Goal: Book appointment/travel/reservation

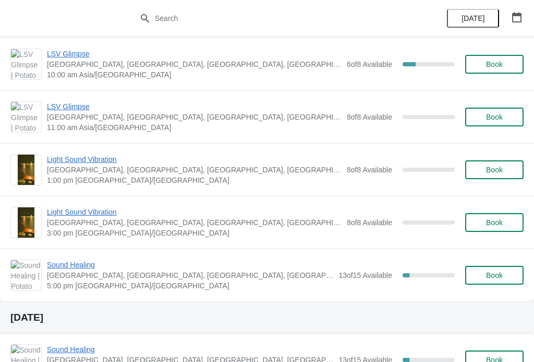
scroll to position [545, 0]
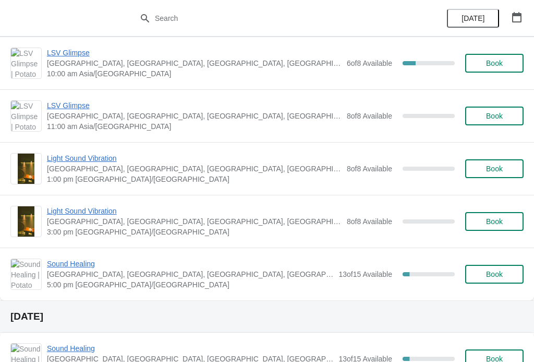
click at [78, 263] on span "Sound Healing" at bounding box center [190, 263] width 287 height 10
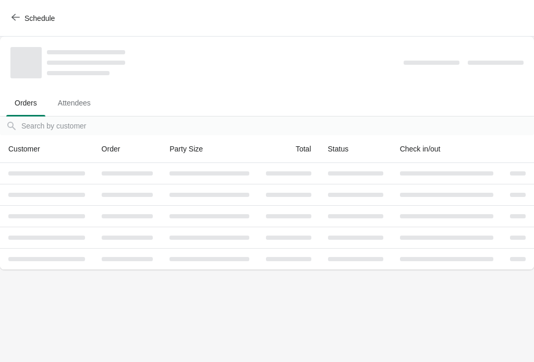
scroll to position [0, 0]
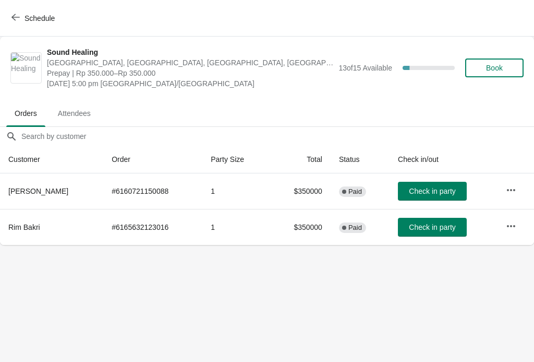
click at [18, 14] on icon "button" at bounding box center [15, 17] width 8 height 8
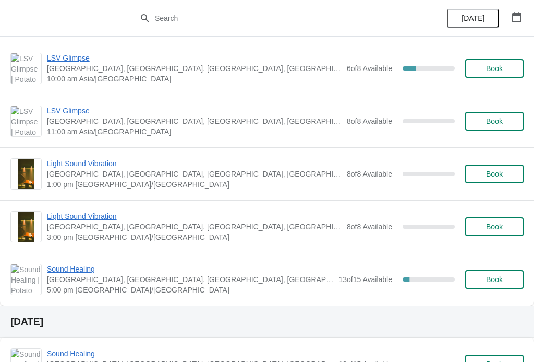
scroll to position [542, 0]
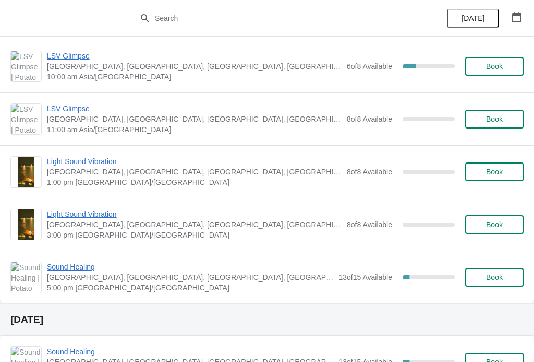
click at [485, 272] on button "Book" at bounding box center [495, 277] width 58 height 19
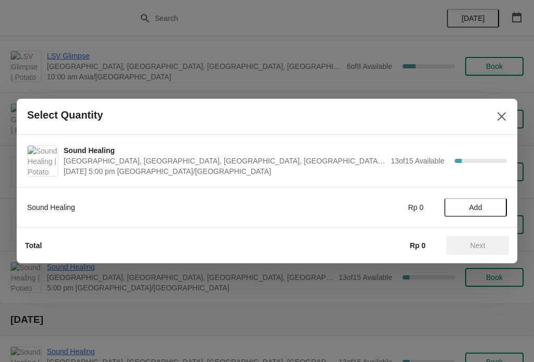
click at [484, 202] on button "Add" at bounding box center [476, 207] width 63 height 19
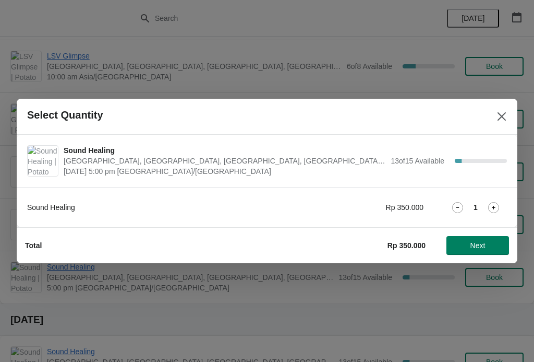
click at [494, 207] on icon at bounding box center [494, 208] width 4 height 4
click at [486, 247] on span "Next" at bounding box center [478, 245] width 46 height 8
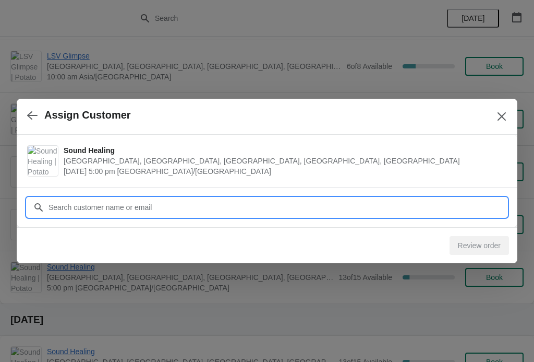
click at [482, 212] on input "Customer" at bounding box center [277, 207] width 459 height 19
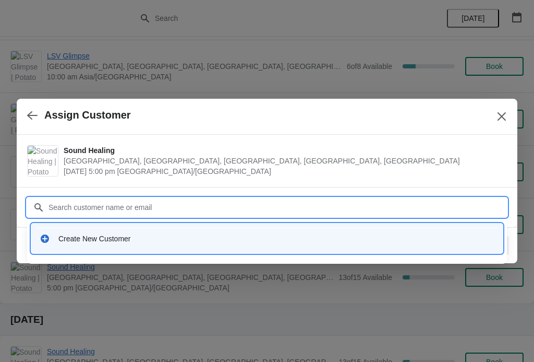
click at [174, 240] on div "Create New Customer" at bounding box center [276, 238] width 436 height 10
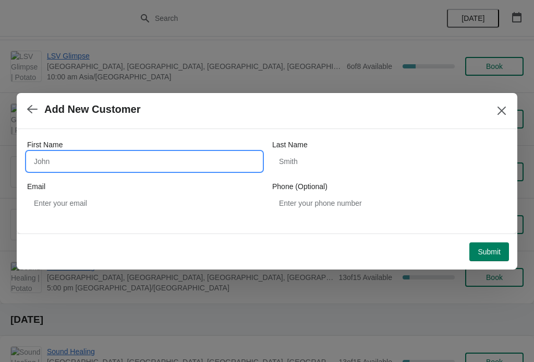
click at [218, 154] on input "First Name" at bounding box center [144, 161] width 235 height 19
type input "[PERSON_NAME]"
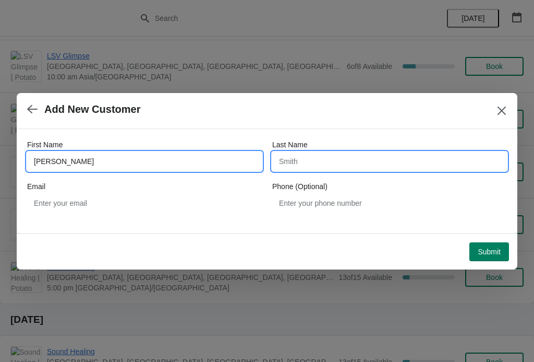
click at [333, 162] on input "Last Name" at bounding box center [389, 161] width 235 height 19
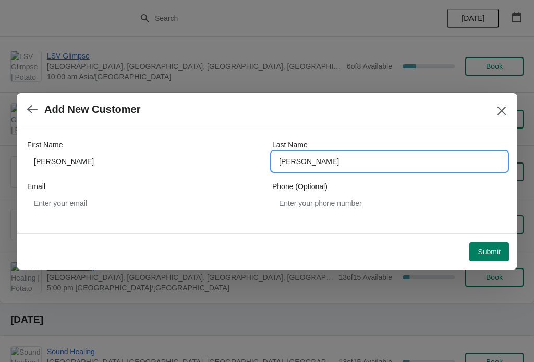
type input "[PERSON_NAME]"
click at [496, 251] on span "Submit" at bounding box center [489, 251] width 23 height 8
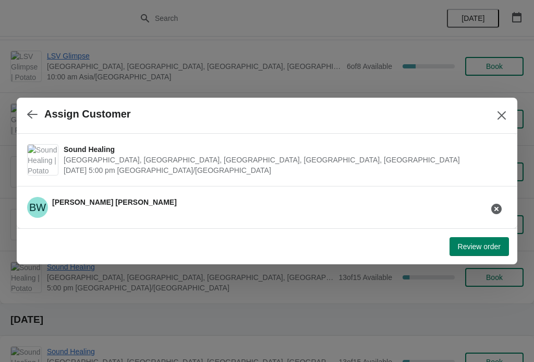
click at [492, 245] on span "Review order" at bounding box center [479, 246] width 43 height 8
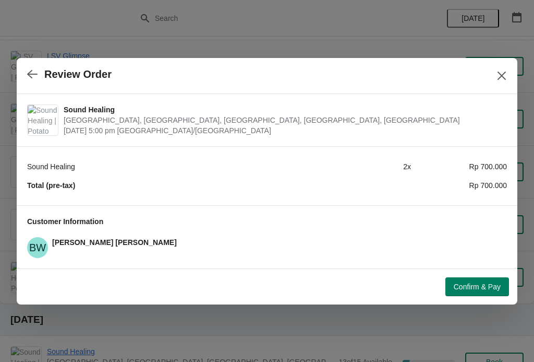
click at [476, 287] on span "Confirm & Pay" at bounding box center [477, 286] width 47 height 8
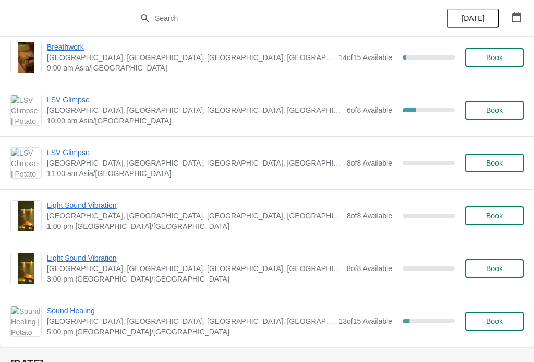
scroll to position [502, 0]
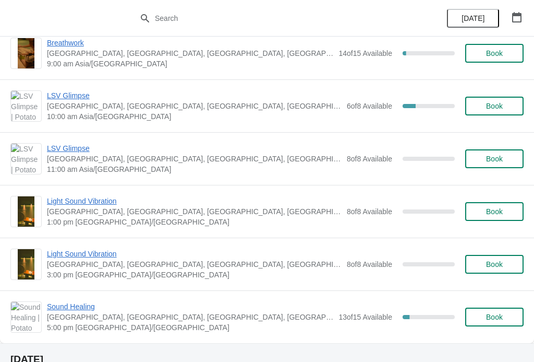
click at [78, 308] on span "Sound Healing" at bounding box center [190, 306] width 287 height 10
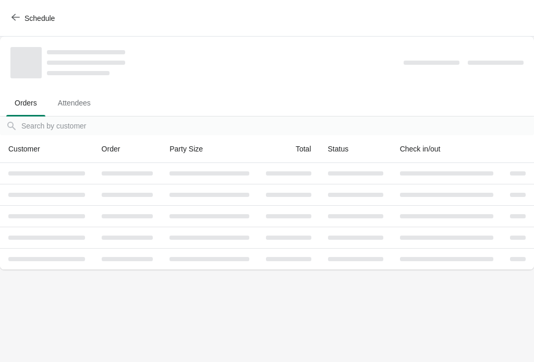
scroll to position [0, 0]
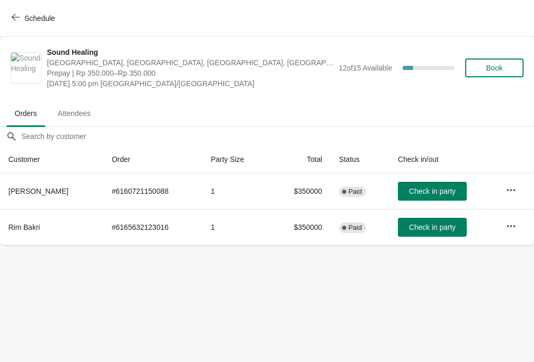
click at [348, 286] on body "Schedule Sound Healing Potato Head Suites & Studios, Jalan Petitenget, Seminyak…" at bounding box center [267, 181] width 534 height 362
